Goal: Information Seeking & Learning: Learn about a topic

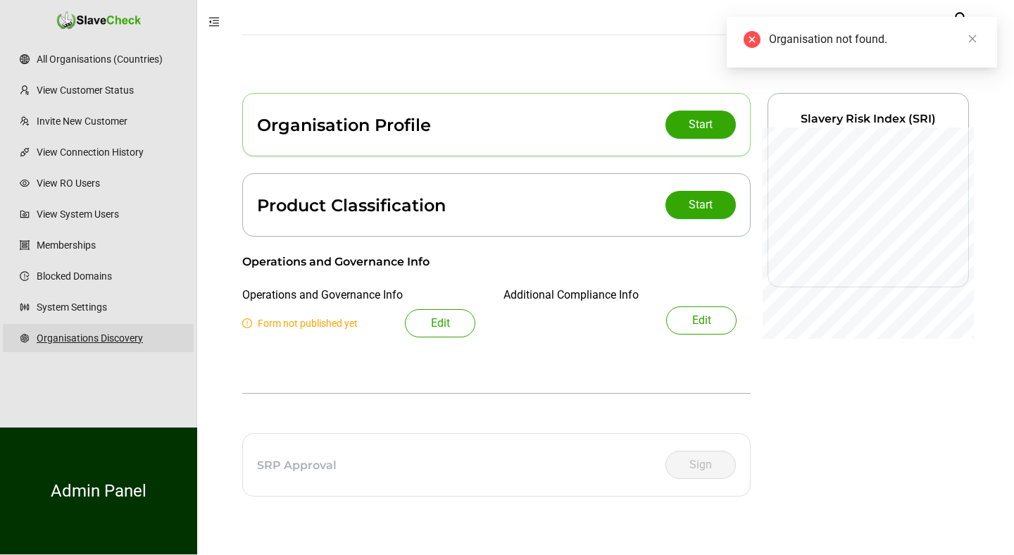
click at [70, 339] on link "Organisations Discovery" at bounding box center [110, 338] width 146 height 28
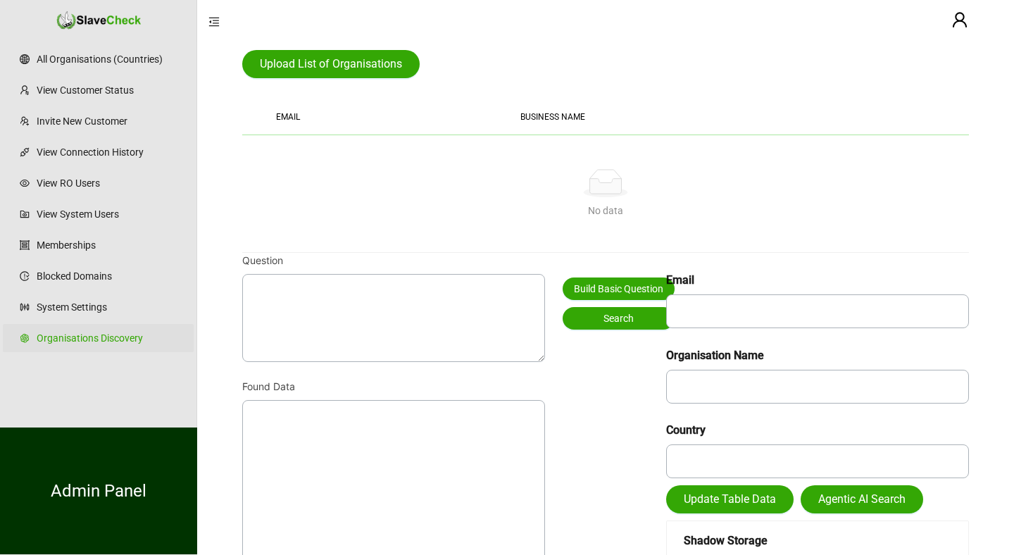
scroll to position [126, 0]
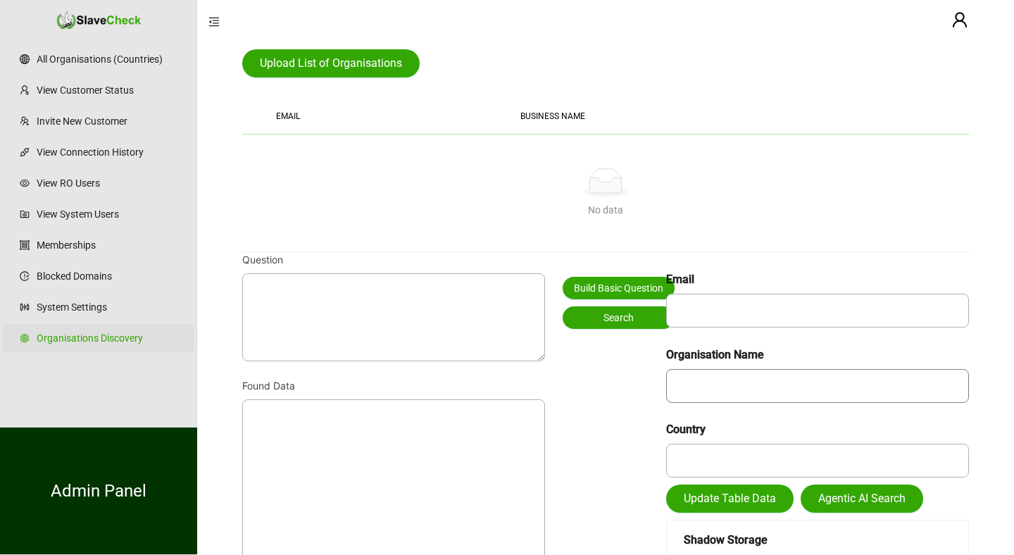
click at [711, 375] on input "text" at bounding box center [817, 386] width 303 height 34
type input "**********"
click at [852, 502] on span "Agentic AI Search" at bounding box center [861, 498] width 87 height 17
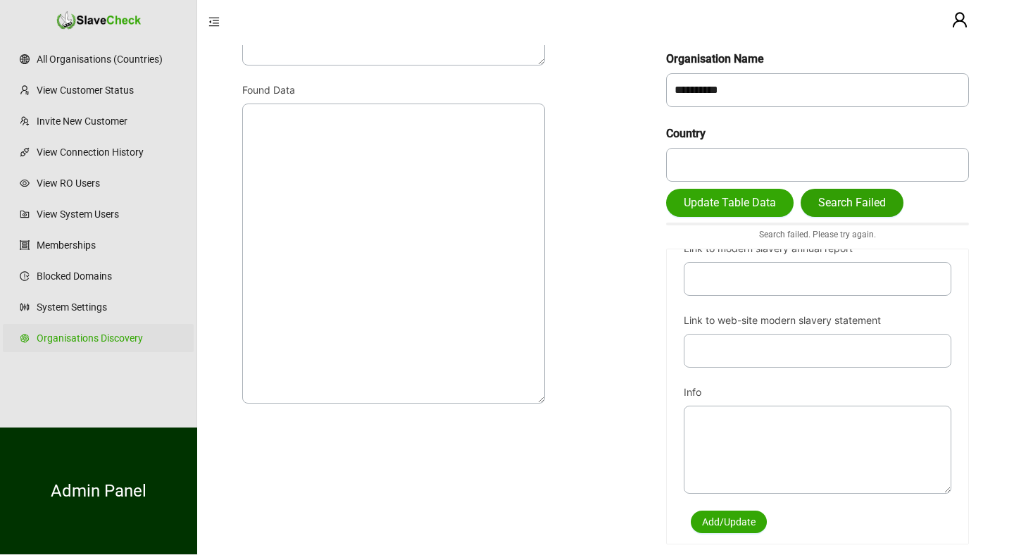
scroll to position [883, 0]
